Goal: Submit feedback/report problem: Submit feedback/report problem

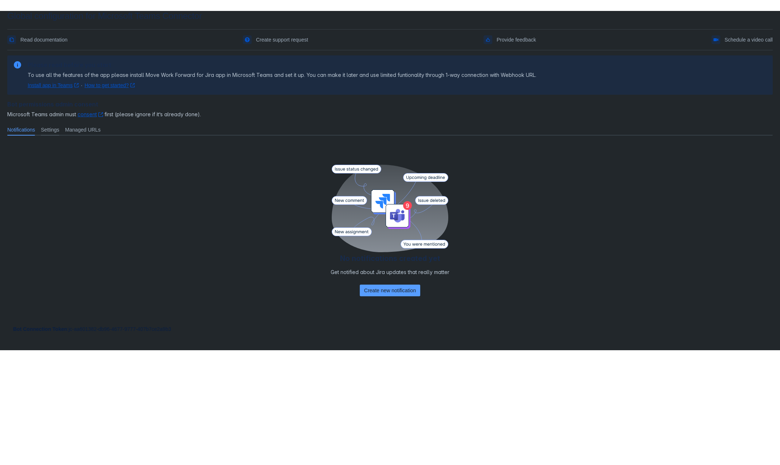
click at [59, 132] on span "Settings" at bounding box center [50, 129] width 19 height 7
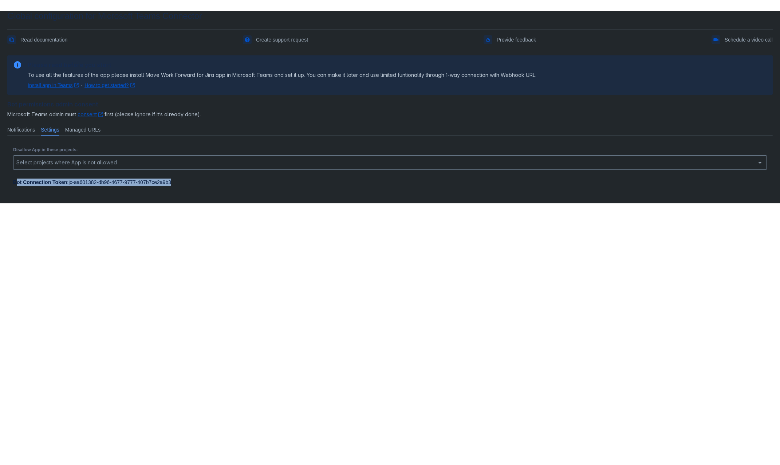
drag, startPoint x: 16, startPoint y: 183, endPoint x: 197, endPoint y: 184, distance: 181.4
click at [197, 184] on div "Bot Connection Token : jc-aa601382-db96-4677-9777-407b7ce2a9b3" at bounding box center [390, 181] width 754 height 7
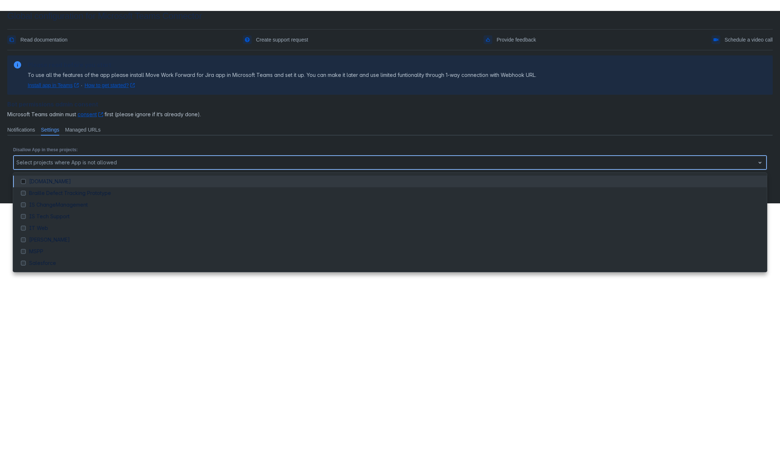
click at [282, 166] on div at bounding box center [384, 162] width 736 height 9
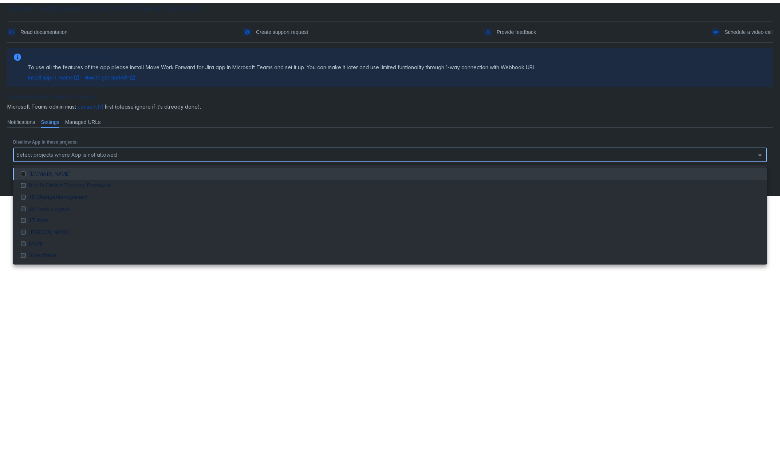
scroll to position [11, 0]
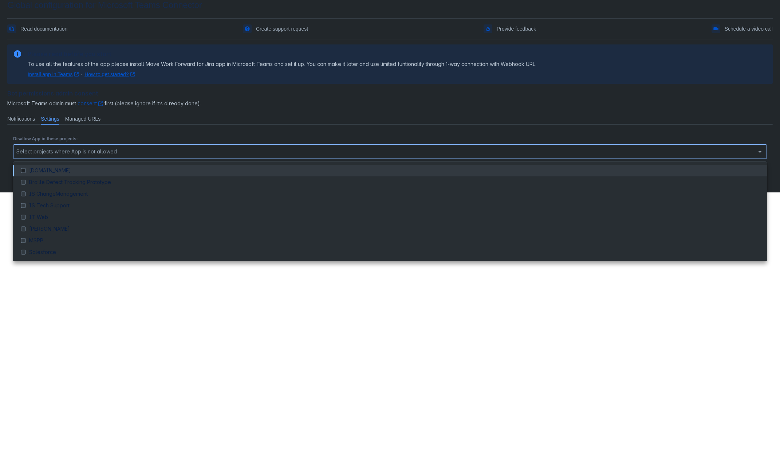
click at [266, 106] on span "Microsoft Teams admin must consent ﻿ , (opens new window) first (please ignore …" at bounding box center [390, 103] width 766 height 7
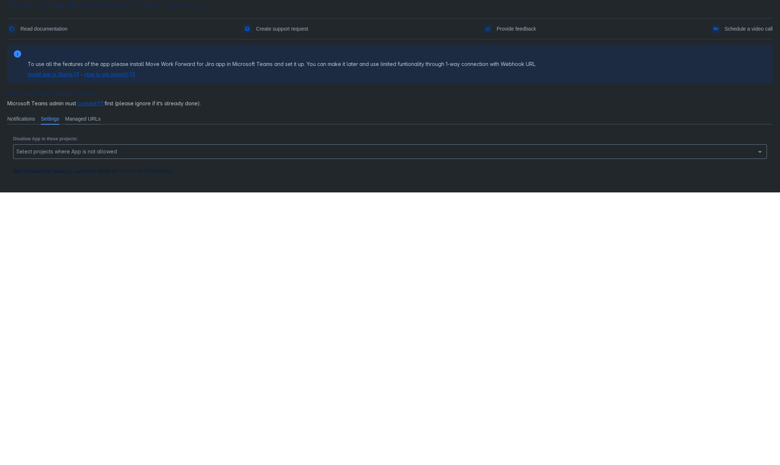
click at [81, 119] on span "Managed URLs" at bounding box center [82, 118] width 35 height 7
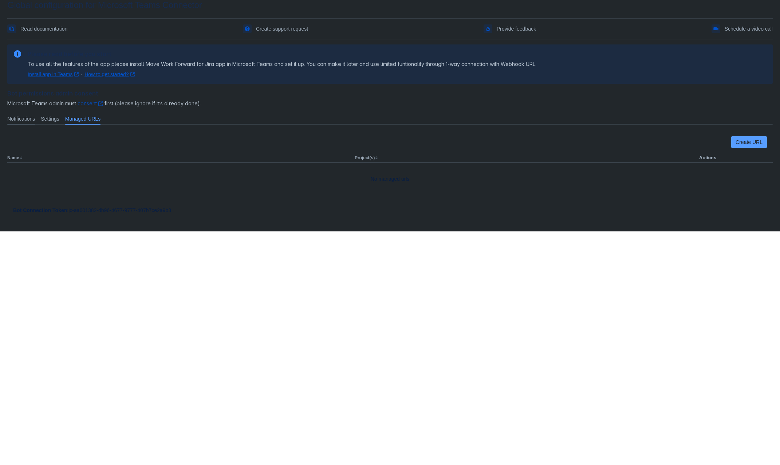
click at [28, 119] on span "Notifications" at bounding box center [21, 118] width 28 height 7
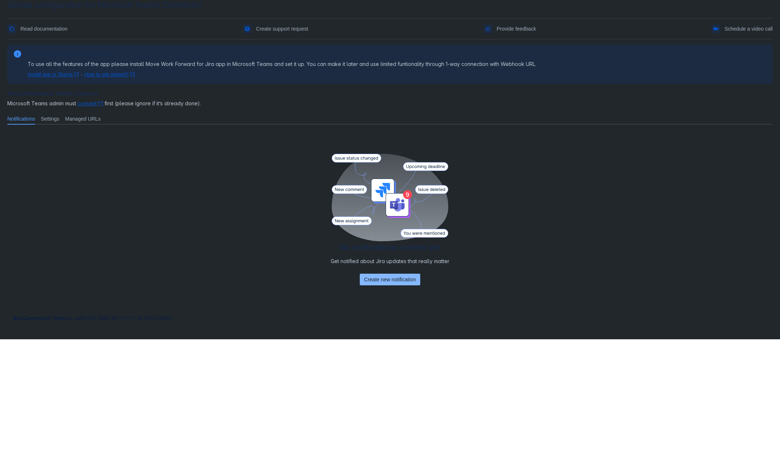
click at [386, 284] on span "Create new notification" at bounding box center [390, 280] width 52 height 12
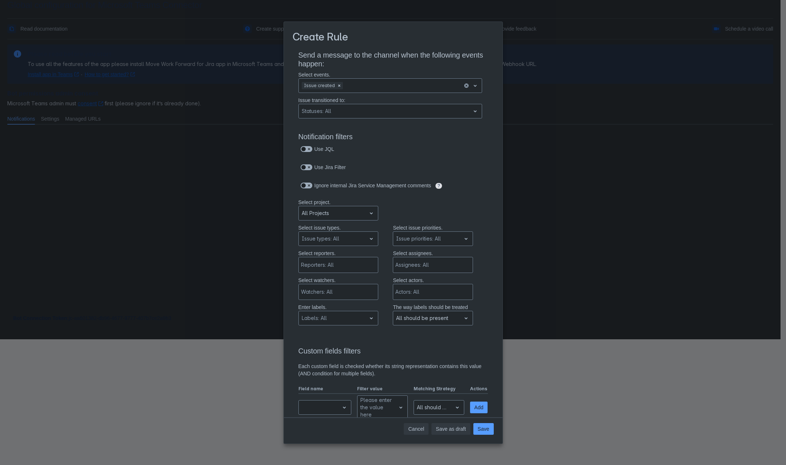
click at [420, 428] on span "Cancel" at bounding box center [416, 429] width 16 height 12
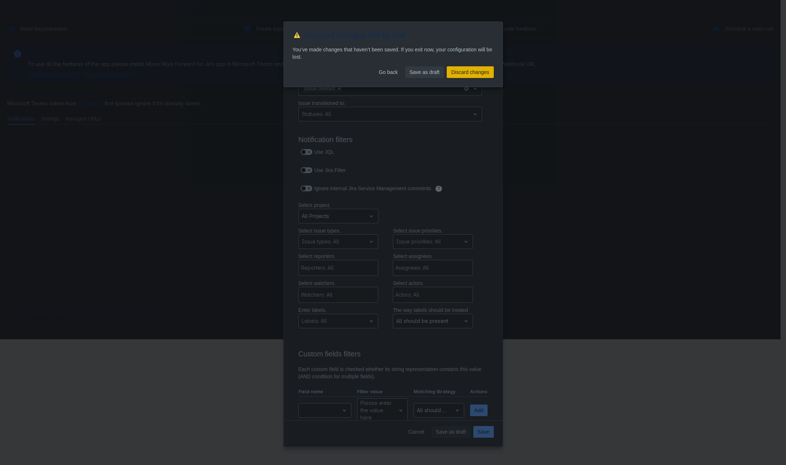
click at [457, 71] on span "Discard changes" at bounding box center [470, 72] width 38 height 12
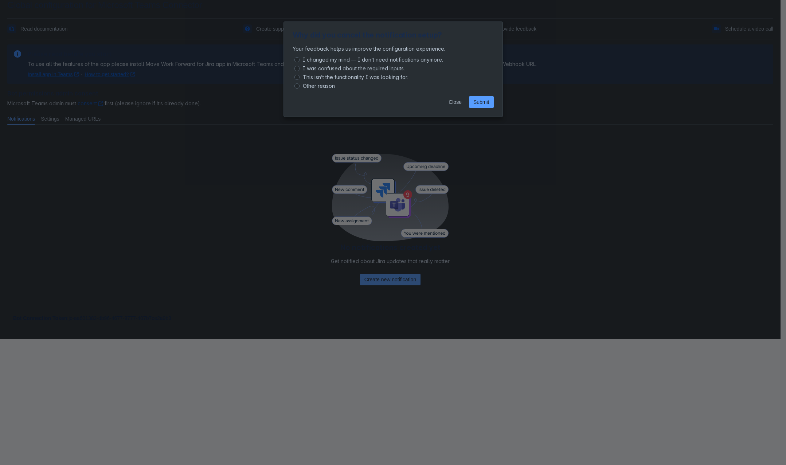
click at [319, 59] on span "I changed my mind — I don’t need notifications anymore." at bounding box center [372, 59] width 143 height 9
click at [299, 59] on input "I changed my mind — I don’t need notifications anymore." at bounding box center [296, 59] width 5 height 5
radio input "true"
click at [327, 87] on span "Other reason" at bounding box center [318, 86] width 35 height 9
click at [299, 87] on input "Other reason" at bounding box center [296, 85] width 5 height 5
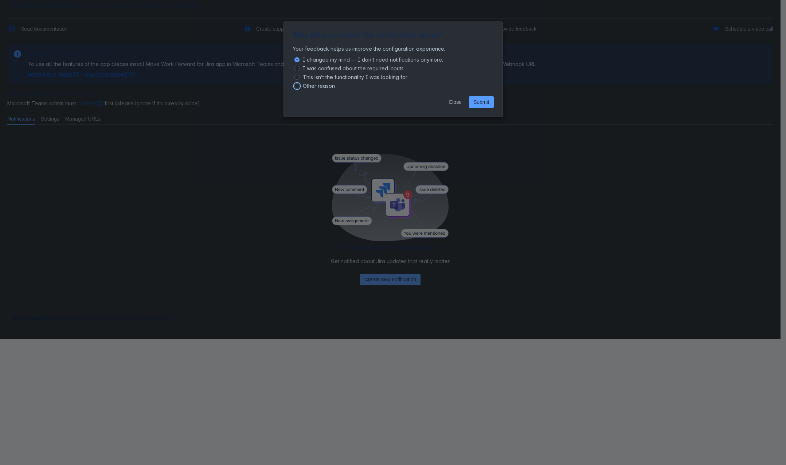
radio input "true"
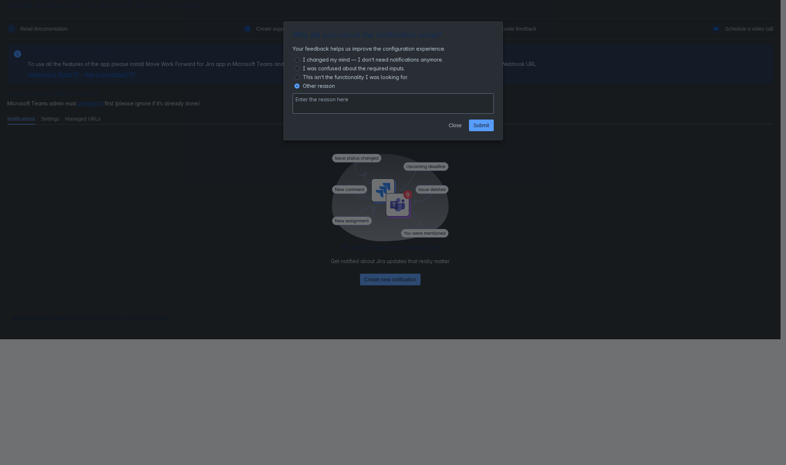
click at [326, 79] on span "This isn’t the functionality I was looking for." at bounding box center [355, 77] width 108 height 9
click at [299, 79] on input "This isn’t the functionality I was looking for." at bounding box center [296, 77] width 5 height 5
radio input "true"
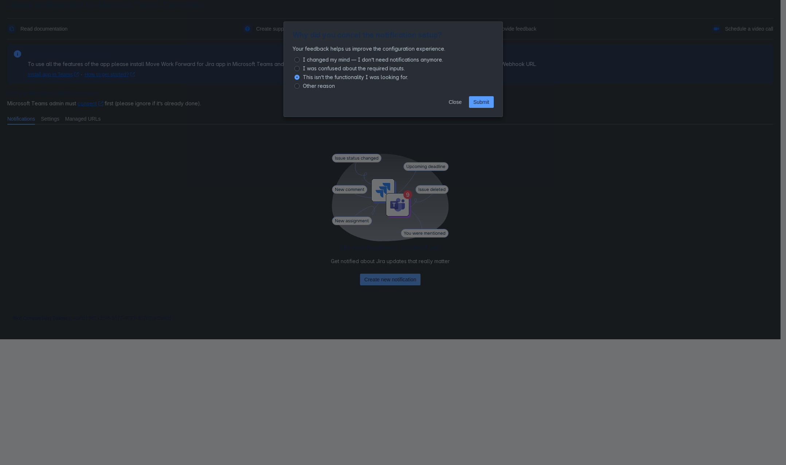
click at [328, 72] on span "I was confused about the required inputs." at bounding box center [353, 68] width 105 height 9
click at [299, 71] on input "I was confused about the required inputs." at bounding box center [296, 68] width 5 height 5
radio input "true"
click at [481, 102] on span "Submit" at bounding box center [481, 102] width 16 height 12
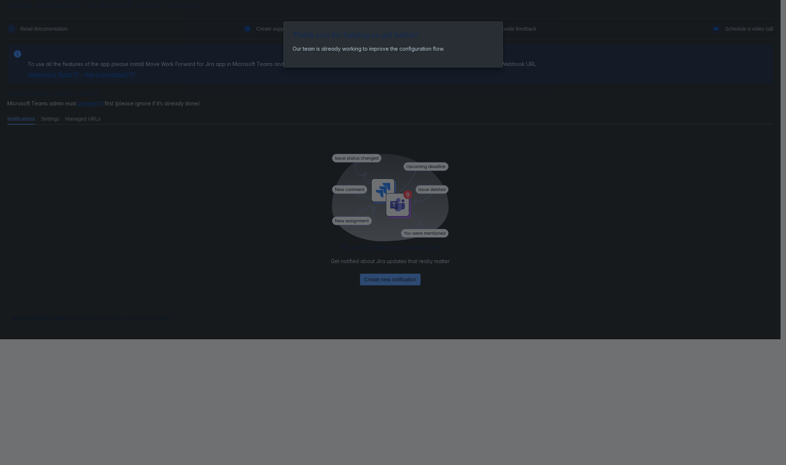
click at [118, 194] on div "Thank you for helping us get better! Our team is already working to improve the…" at bounding box center [393, 232] width 786 height 465
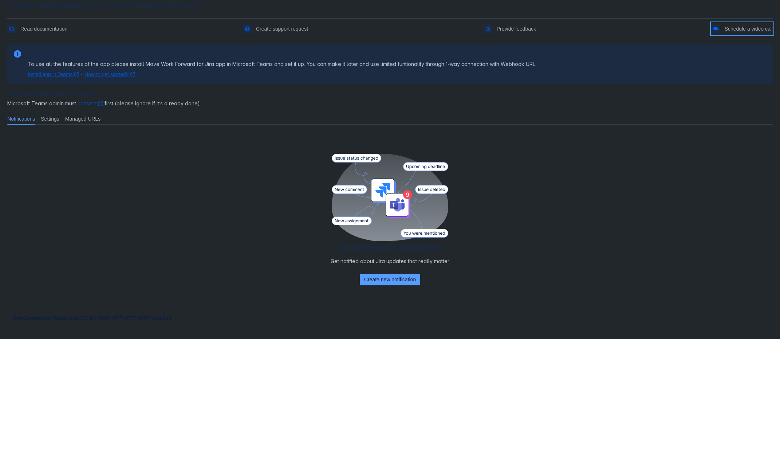
click at [751, 29] on span "Schedule a video call" at bounding box center [749, 29] width 48 height 12
click at [295, 29] on span "Create support request" at bounding box center [282, 29] width 52 height 12
